Goal: Check status: Check status

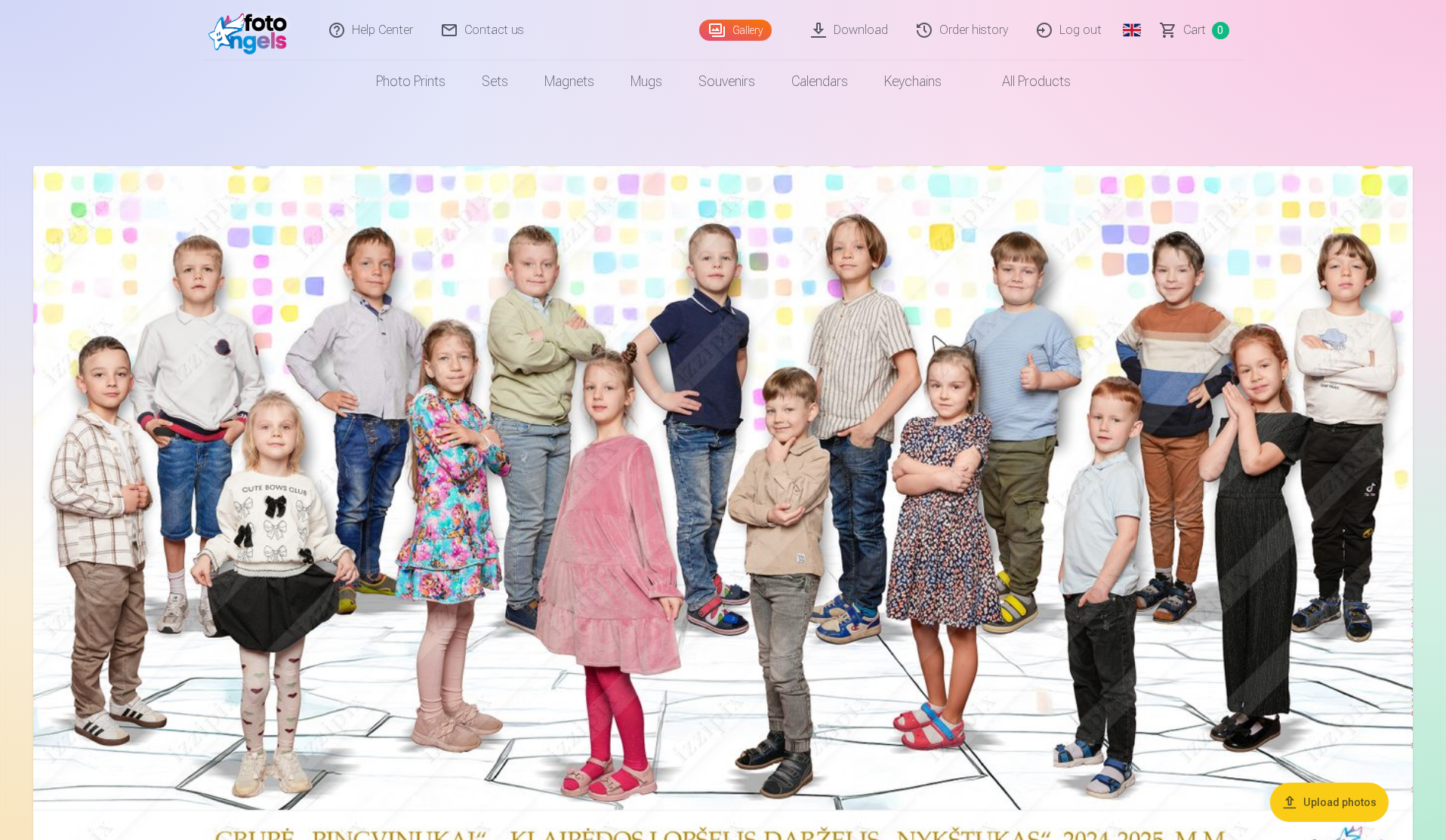
click at [1187, 28] on span "Сart" at bounding box center [1194, 29] width 23 height 18
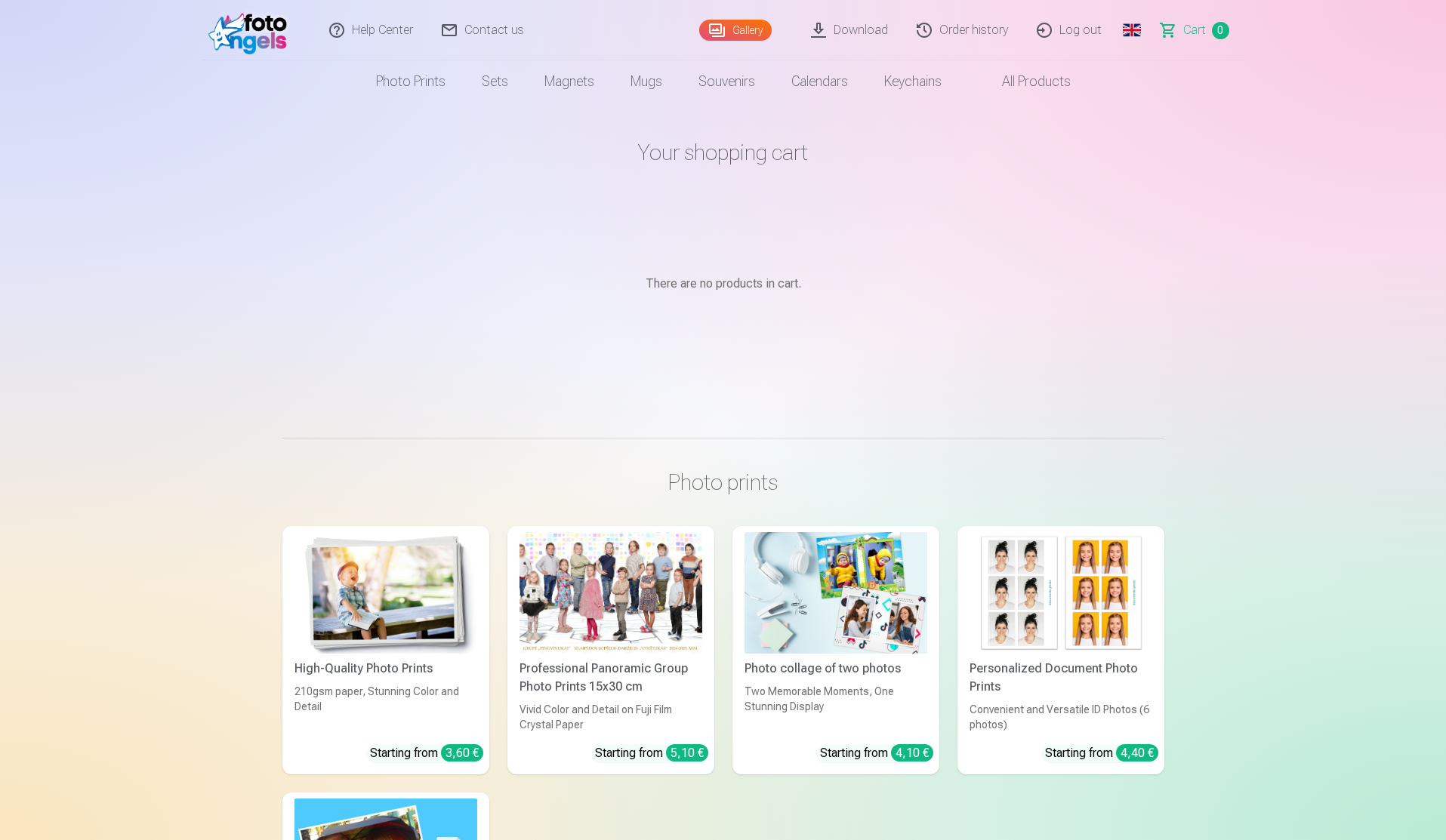
click at [938, 31] on link "Order history" at bounding box center [963, 30] width 120 height 61
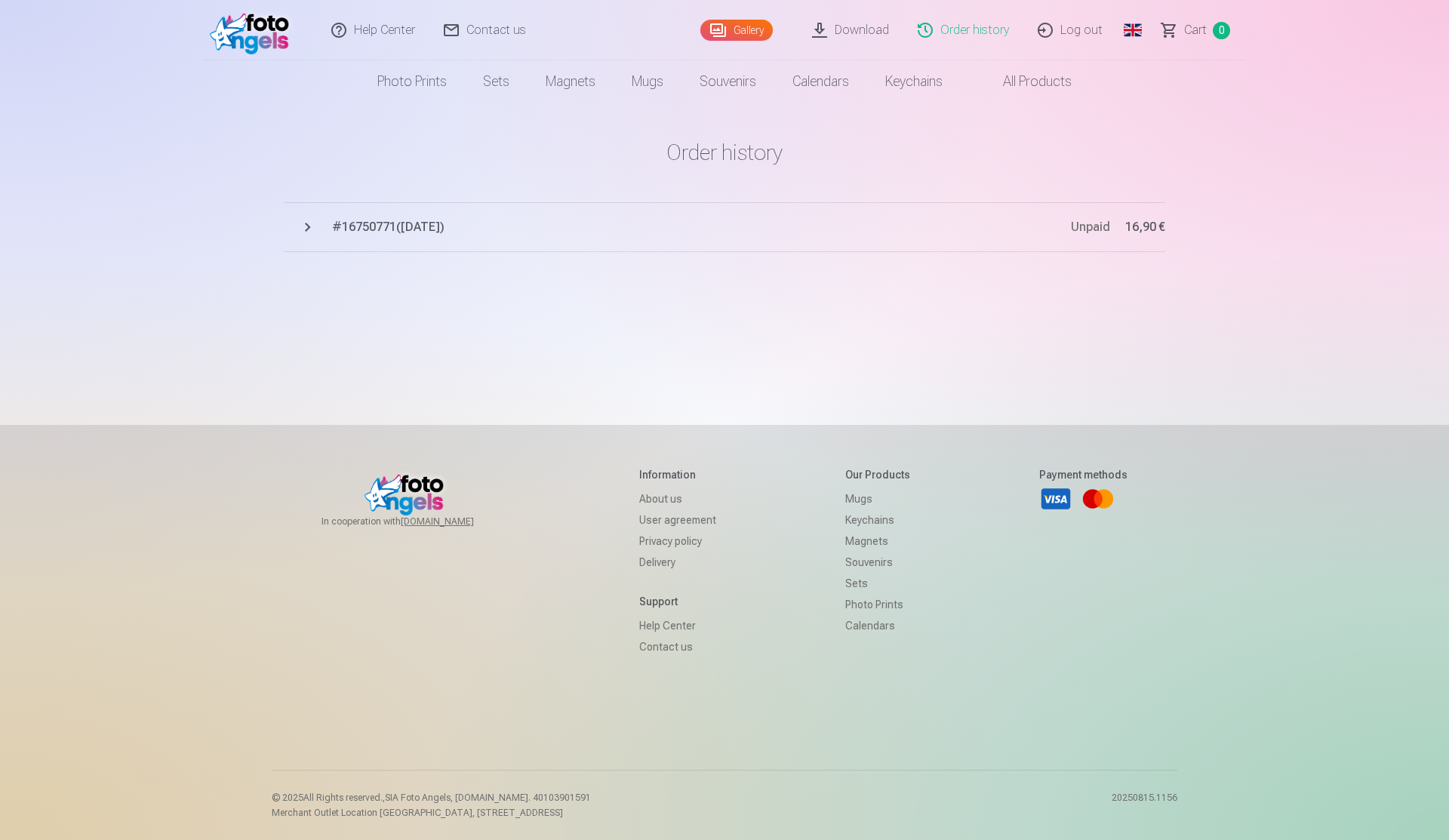
click at [311, 228] on button "# 16750771 ( [DATE] ) Unpaid 16,90 €" at bounding box center [725, 227] width 882 height 49
